Goal: Check status: Check status

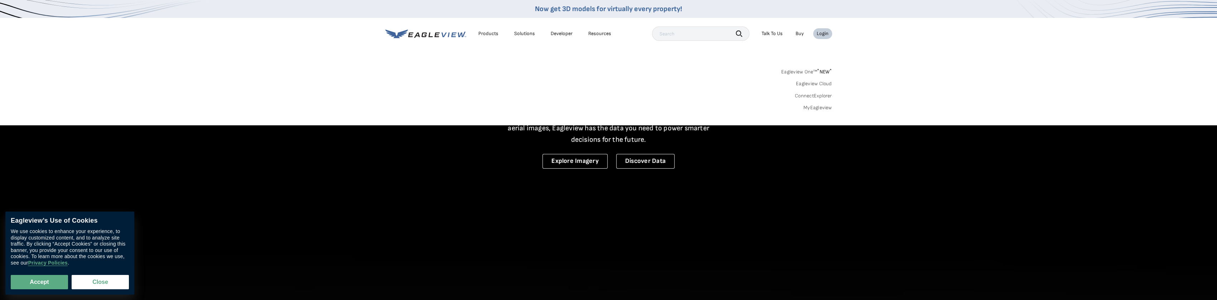
click at [810, 73] on link "Eagleview One™ * NEW *" at bounding box center [806, 71] width 51 height 8
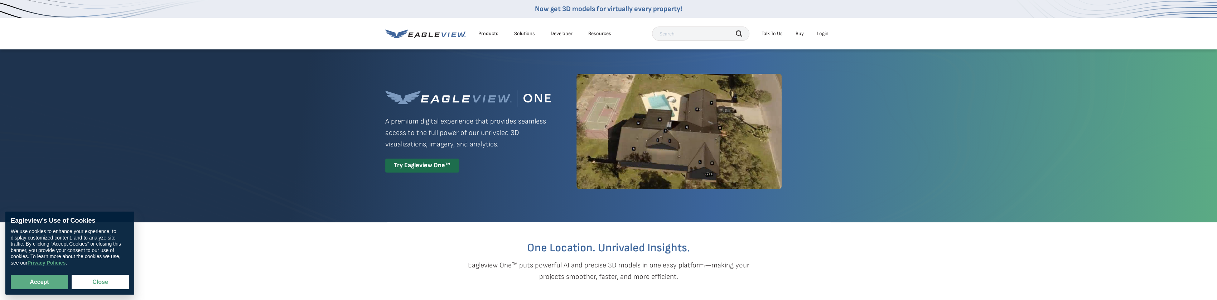
click at [821, 34] on div "Login" at bounding box center [823, 33] width 12 height 6
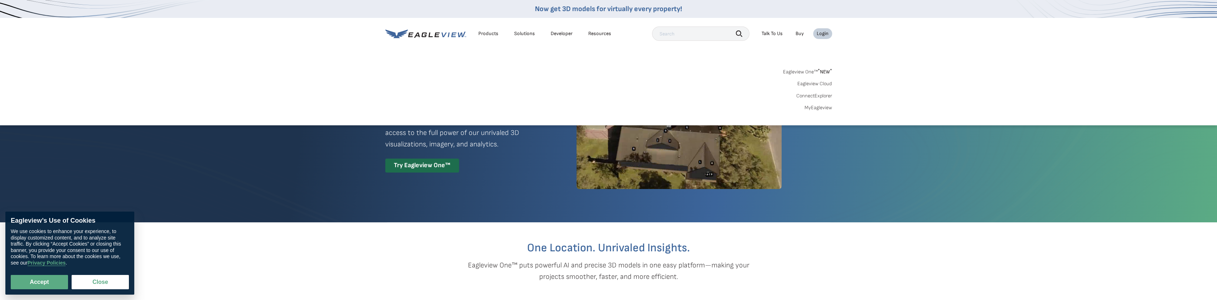
click at [824, 107] on link "MyEagleview" at bounding box center [819, 108] width 28 height 6
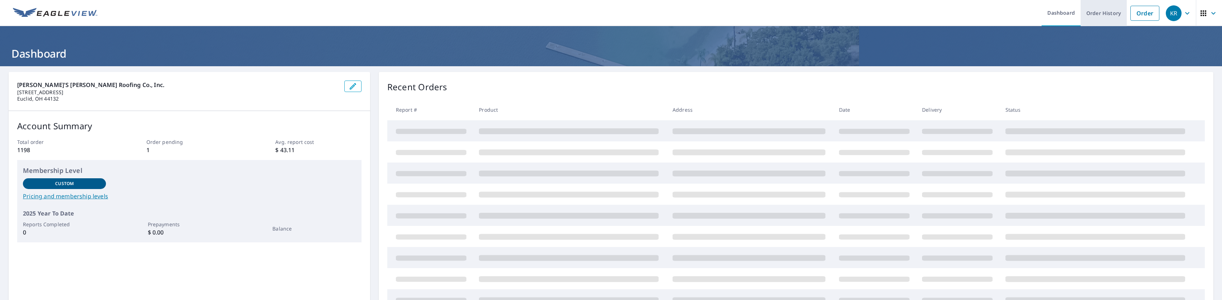
click at [1106, 21] on link "Order History" at bounding box center [1104, 13] width 46 height 26
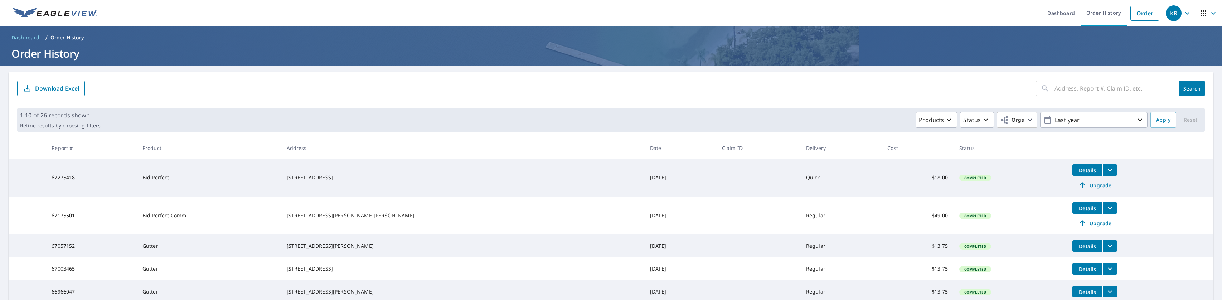
click at [1074, 88] on input "text" at bounding box center [1114, 88] width 119 height 20
paste input "34131 Center Ridge Rd North Ridgeville, OH 44039"
type input "34131 Center Ridge Rd North Ridgeville, OH 44039"
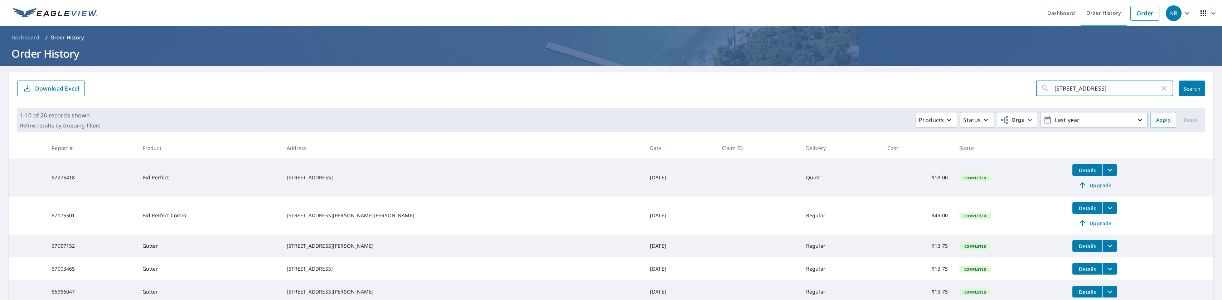
click at [1185, 89] on span "Search" at bounding box center [1192, 88] width 14 height 7
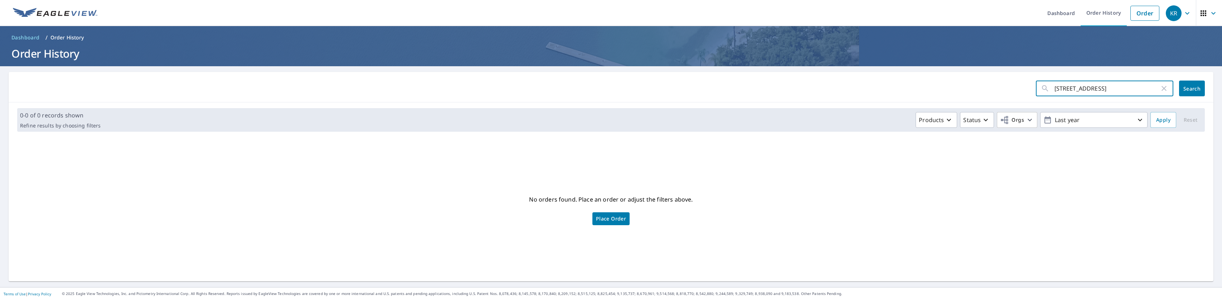
scroll to position [0, 33]
drag, startPoint x: 1114, startPoint y: 88, endPoint x: 1222, endPoint y: 99, distance: 108.4
click at [1222, 99] on div "Dashboard Order History Order KR Dashboard / Order History Order History 34131 …" at bounding box center [611, 150] width 1222 height 300
type input "34131 Center Ridge Rd"
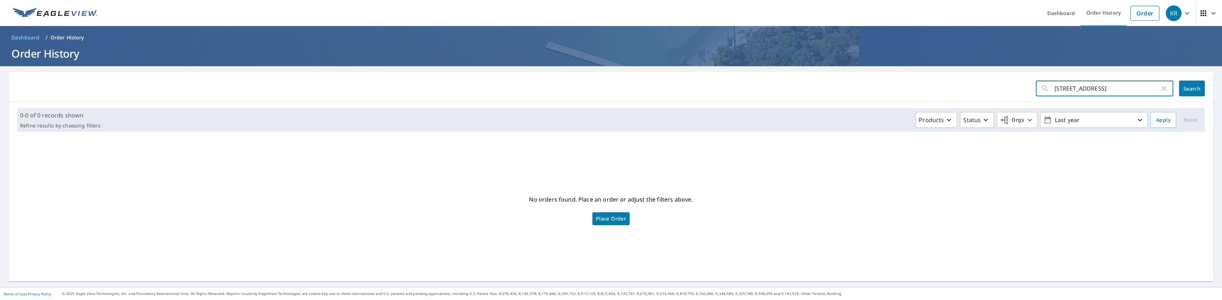
click at [1191, 91] on span "Search" at bounding box center [1192, 88] width 14 height 7
click at [1127, 85] on input "34131 Center Ridge Rd" at bounding box center [1107, 88] width 105 height 20
click button "Search" at bounding box center [1193, 89] width 26 height 16
